Goal: Task Accomplishment & Management: Manage account settings

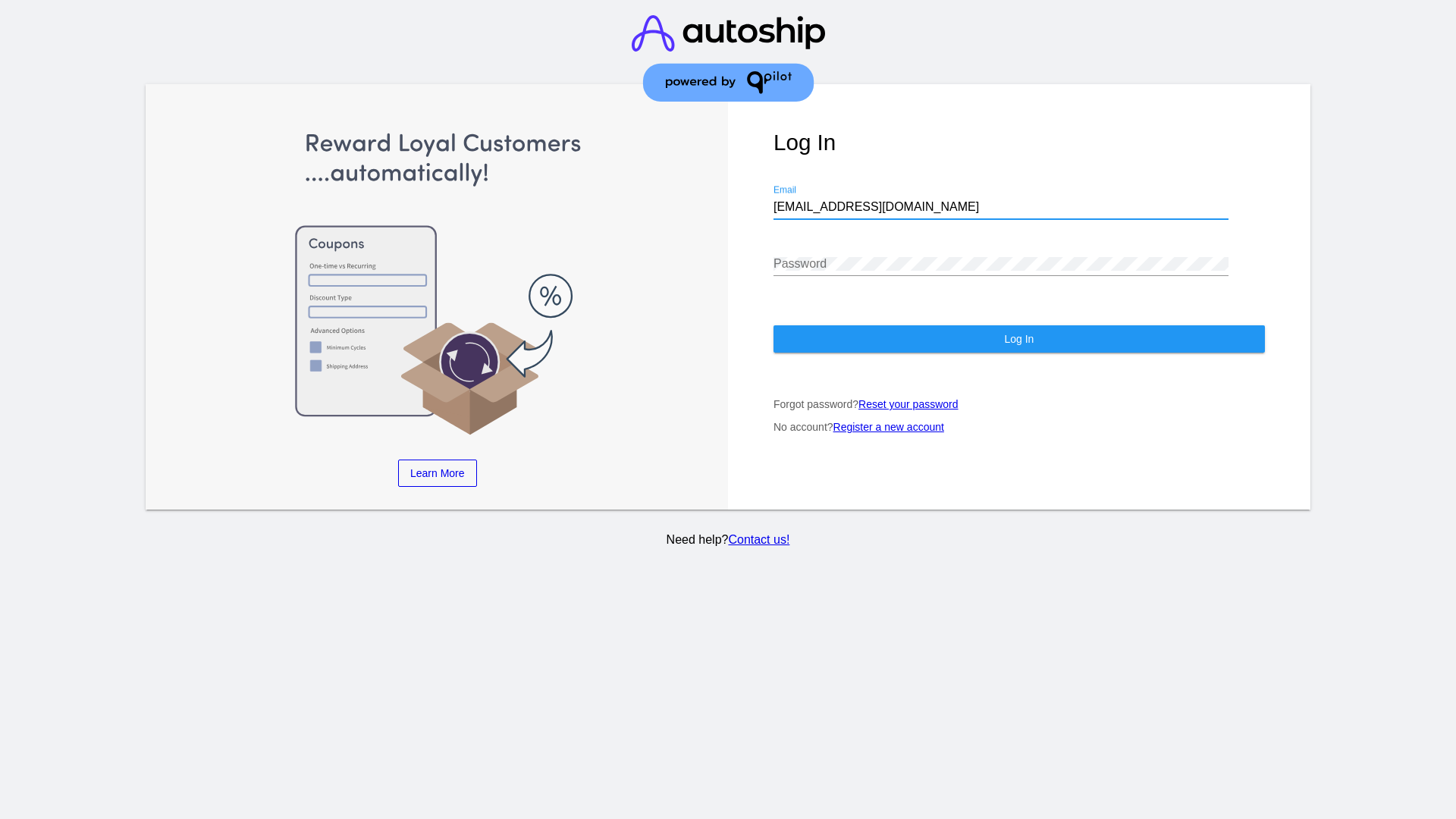
type input "[EMAIL_ADDRESS][DOMAIN_NAME]"
click at [1018, 339] on span "Log In" at bounding box center [1018, 339] width 29 height 12
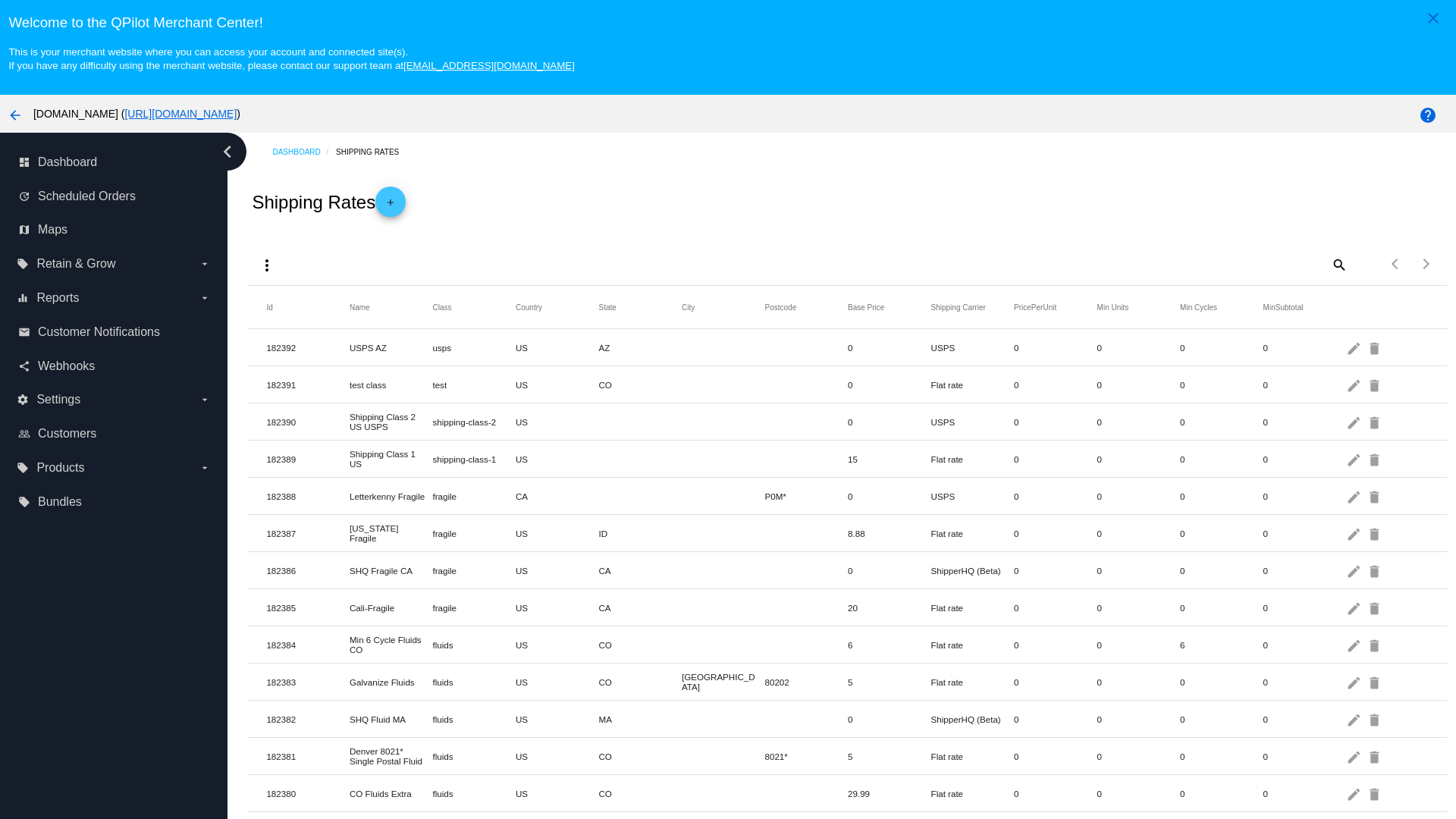
click at [267, 265] on mat-icon "more_vert" at bounding box center [267, 265] width 18 height 18
click at [296, 302] on button "file_download Export" at bounding box center [295, 302] width 88 height 36
click at [267, 265] on mat-icon "more_vert" at bounding box center [267, 265] width 18 height 18
click at [296, 339] on button "file_upload Import" at bounding box center [295, 338] width 88 height 36
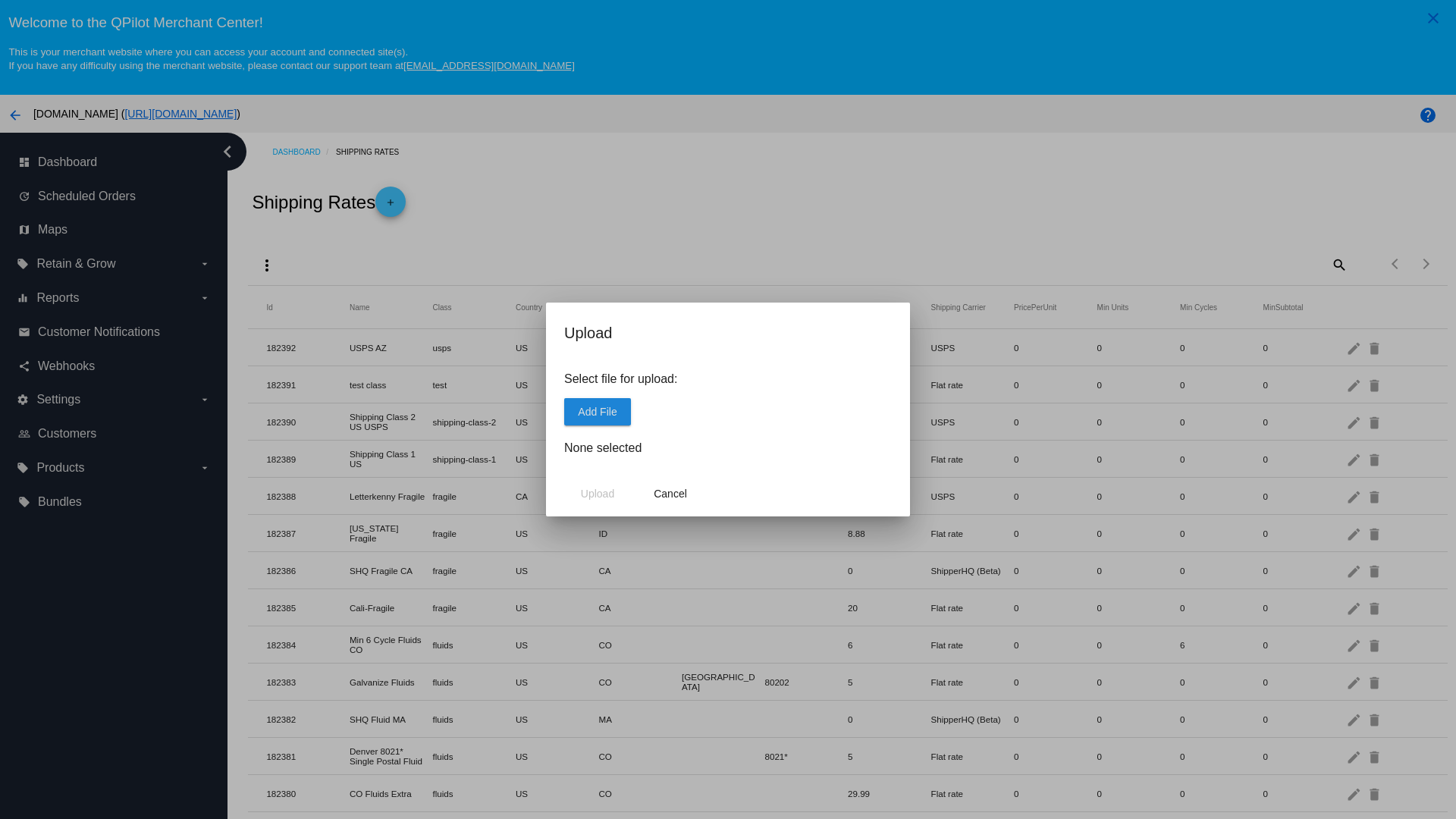
click at [598, 411] on span "Add File" at bounding box center [597, 411] width 39 height 12
click at [598, 494] on span "Upload" at bounding box center [597, 494] width 33 height 12
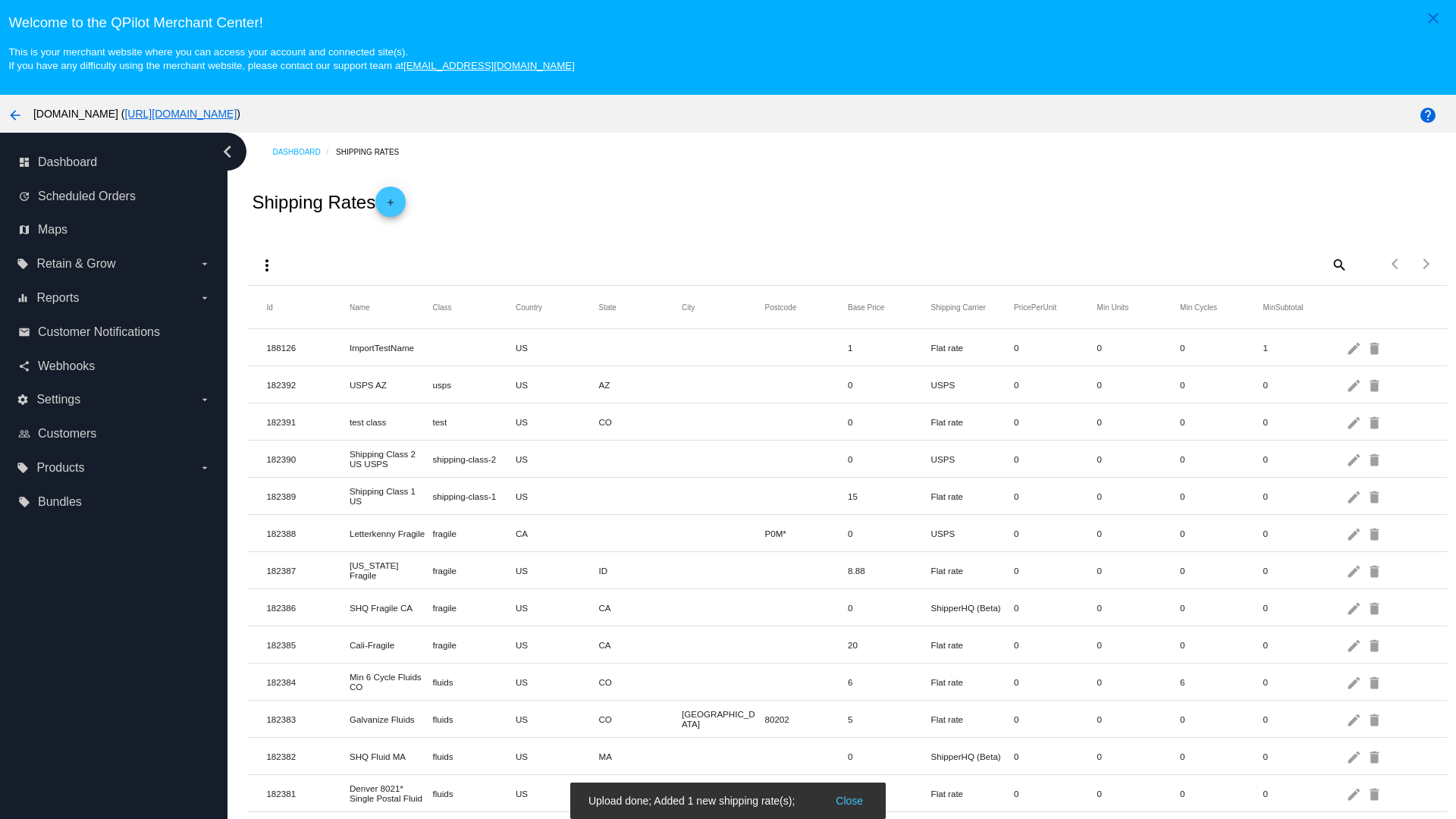
click at [1376, 347] on mat-icon "delete" at bounding box center [1375, 347] width 18 height 24
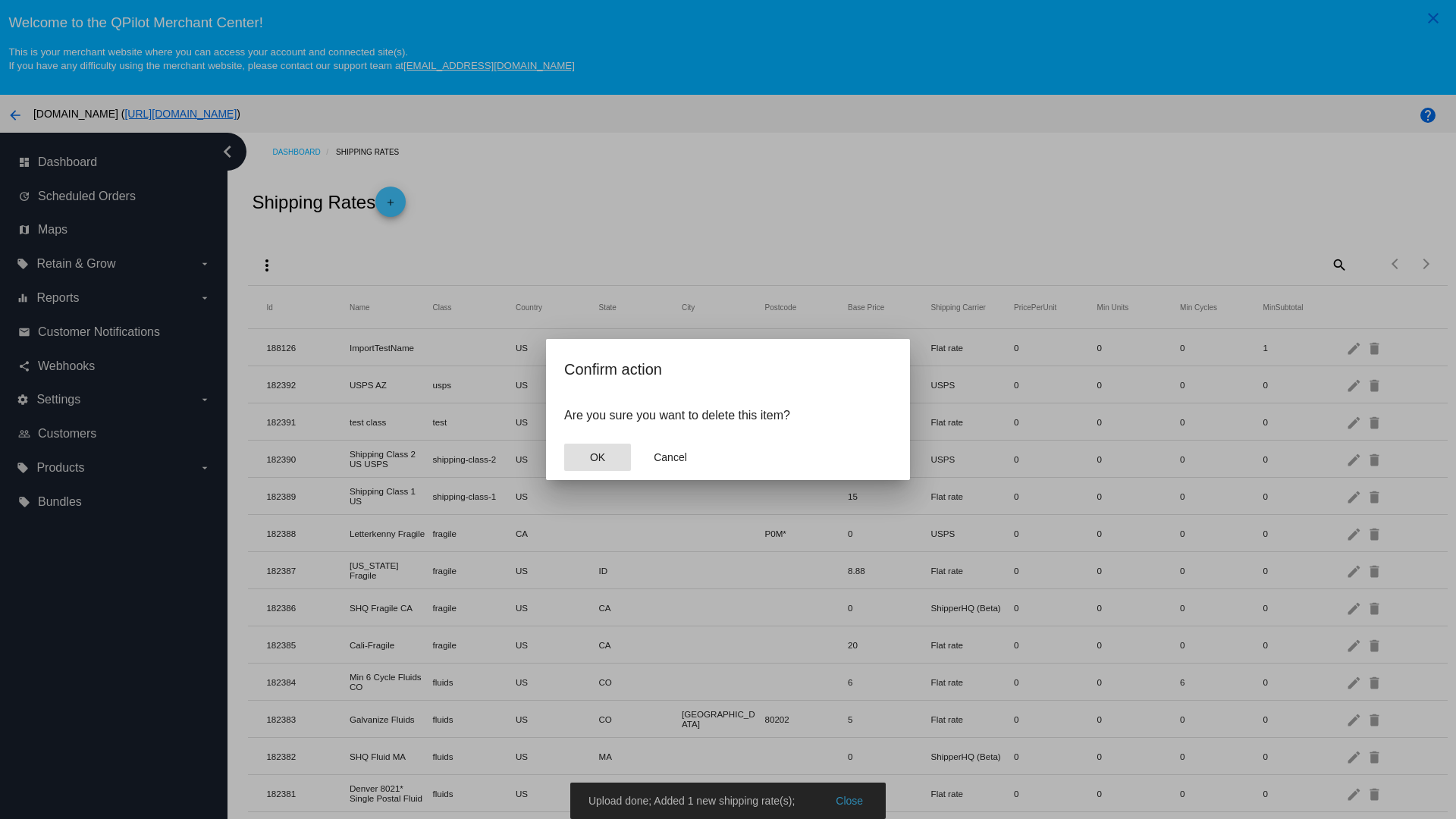
click at [598, 458] on span "OK" at bounding box center [598, 457] width 15 height 12
